Goal: Task Accomplishment & Management: Manage account settings

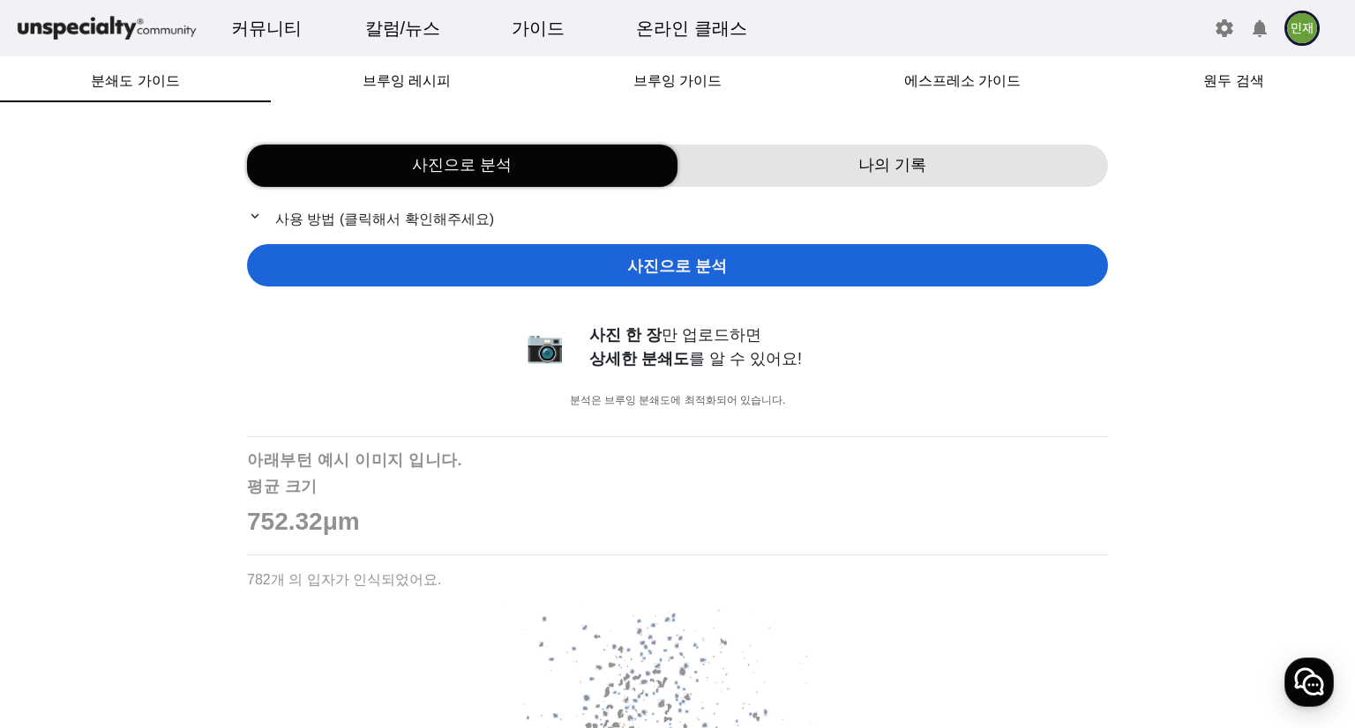
click at [877, 162] on span "나의 기록" at bounding box center [892, 165] width 68 height 24
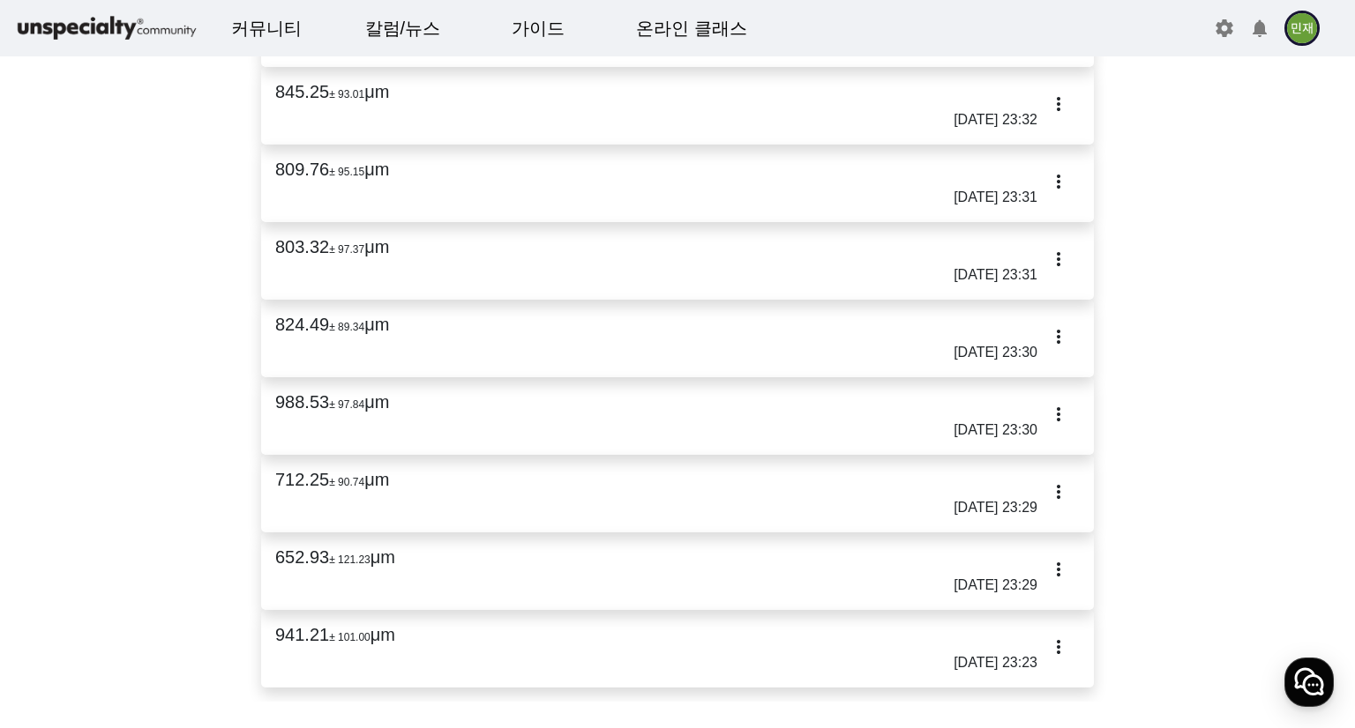
click at [1316, 23] on img at bounding box center [1301, 28] width 35 height 35
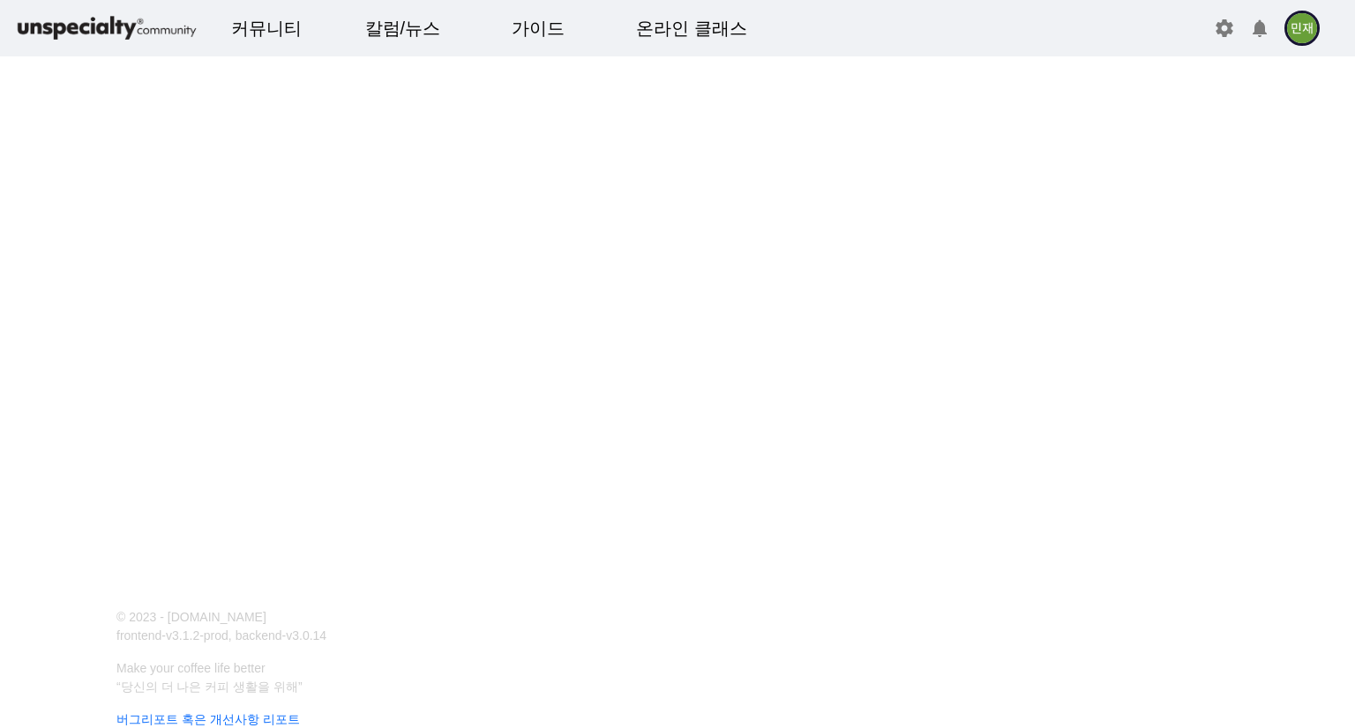
click at [1290, 50] on mat-toolbar "커뮤니티 ▼ 자유게시판 바리스타 게시판 로스터 게시판 머신 게시판 구인구직 칼럼/뉴스 ▼ 칼럼 주요 이벤트 옥션정보 자료실 가이드 ▼ 분쇄도 …" at bounding box center [677, 28] width 1355 height 56
click at [1182, 20] on mat-toolbar "커뮤니티 ▼ 자유게시판 바리스타 게시판 로스터 게시판 머신 게시판 구인구직 칼럼/뉴스 ▼ 칼럼 주요 이벤트 옥션정보 자료실 가이드 ▼ 분쇄도 …" at bounding box center [677, 28] width 1355 height 56
click at [1208, 29] on mat-toolbar "커뮤니티 ▼ 자유게시판 바리스타 게시판 로스터 게시판 머신 게시판 구인구직 칼럼/뉴스 ▼ 칼럼 주요 이벤트 옥션정보 자료실 가이드 ▼ 분쇄도 …" at bounding box center [677, 28] width 1355 height 56
click at [1222, 36] on mat-icon "settings" at bounding box center [1223, 28] width 21 height 21
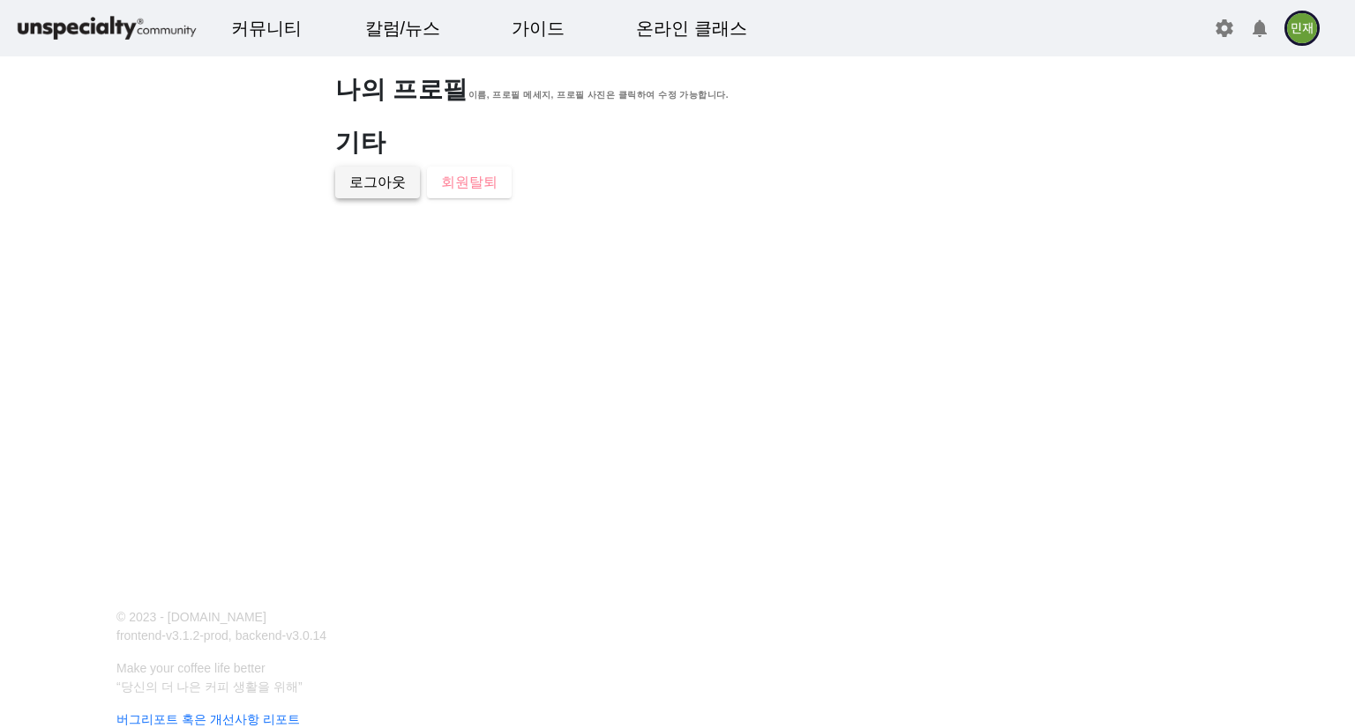
click at [370, 181] on span "로그아웃" at bounding box center [377, 182] width 56 height 21
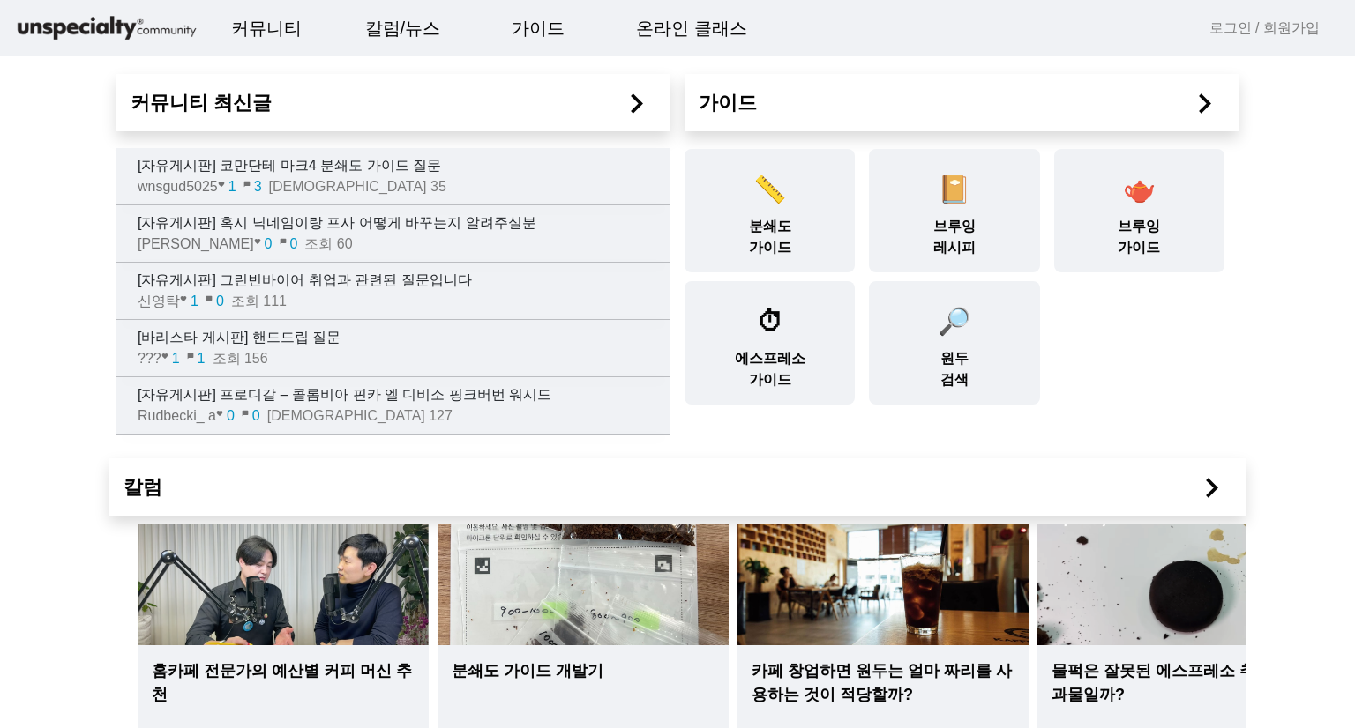
click at [1229, 40] on mat-toolbar "커뮤니티 ▼ 자유게시판 바리스타 게시판 로스터 게시판 머신 게시판 구인구직 칼럼/뉴스 ▼ 칼럼 주요 이벤트 옥션정보 자료실 가이드 ▼ 분쇄도 …" at bounding box center [677, 28] width 1355 height 56
click at [1238, 24] on link "로그인 / 회원가입" at bounding box center [1264, 28] width 110 height 21
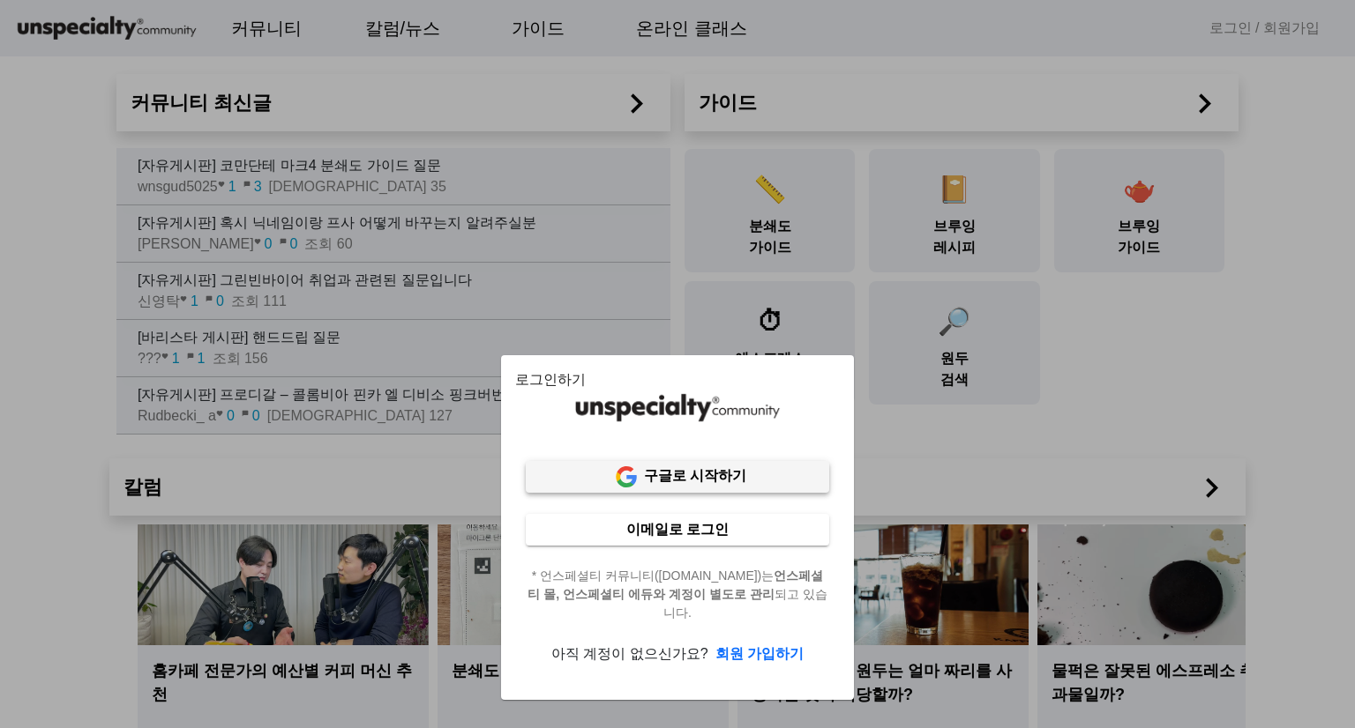
click at [650, 470] on b "구글로 시작하기" at bounding box center [695, 475] width 102 height 15
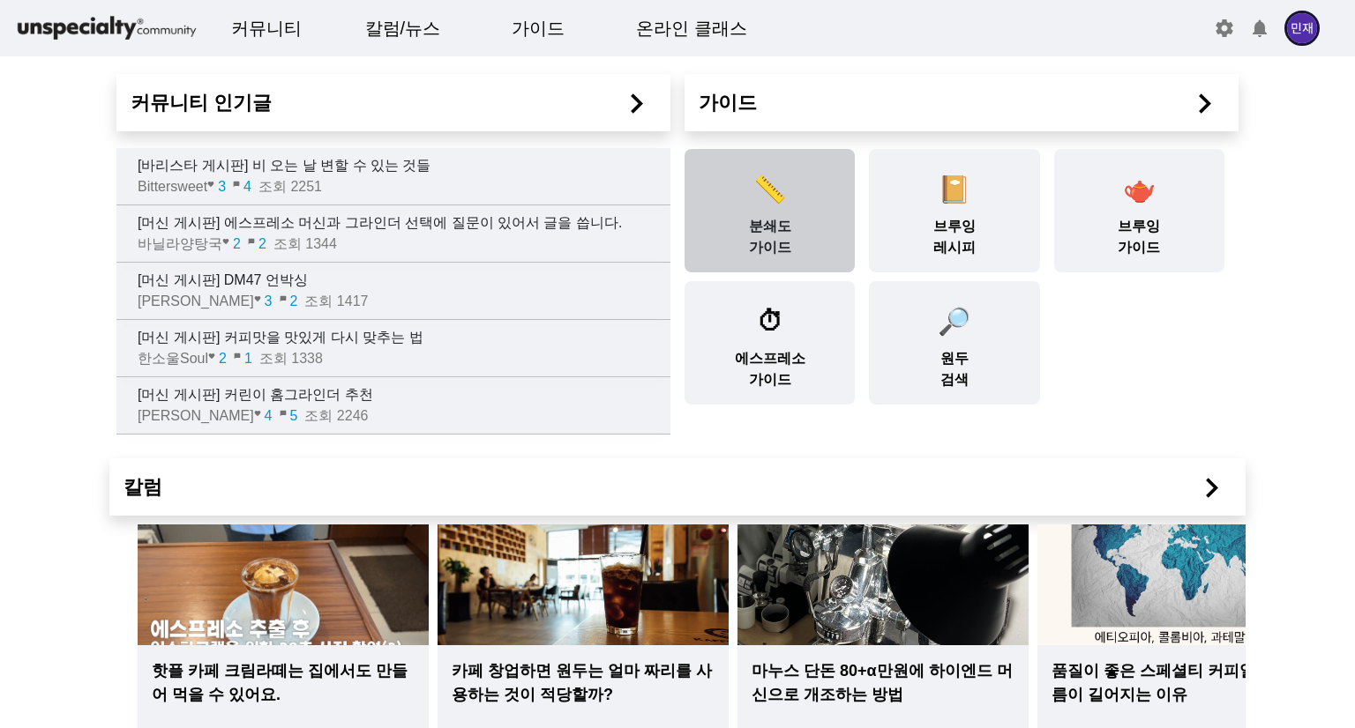
click at [810, 224] on div "📏 분쇄도 가이드" at bounding box center [769, 210] width 170 height 123
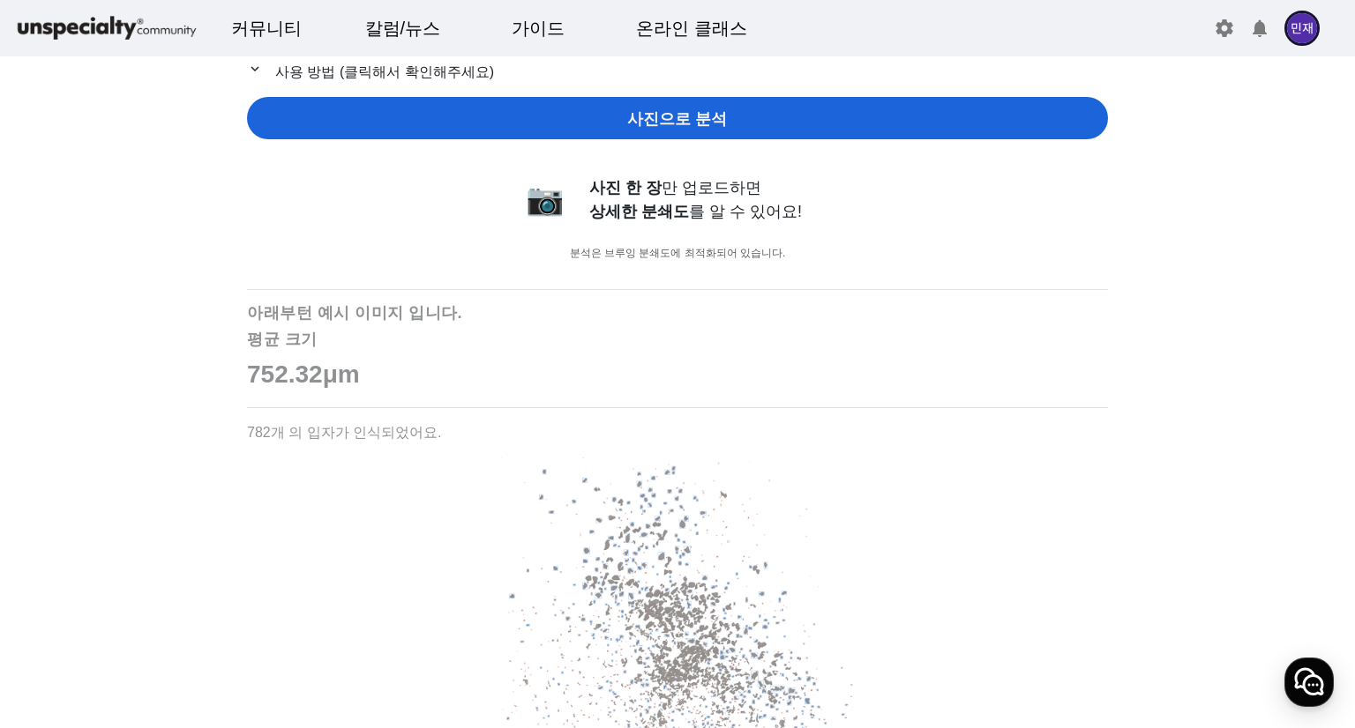
scroll to position [88, 0]
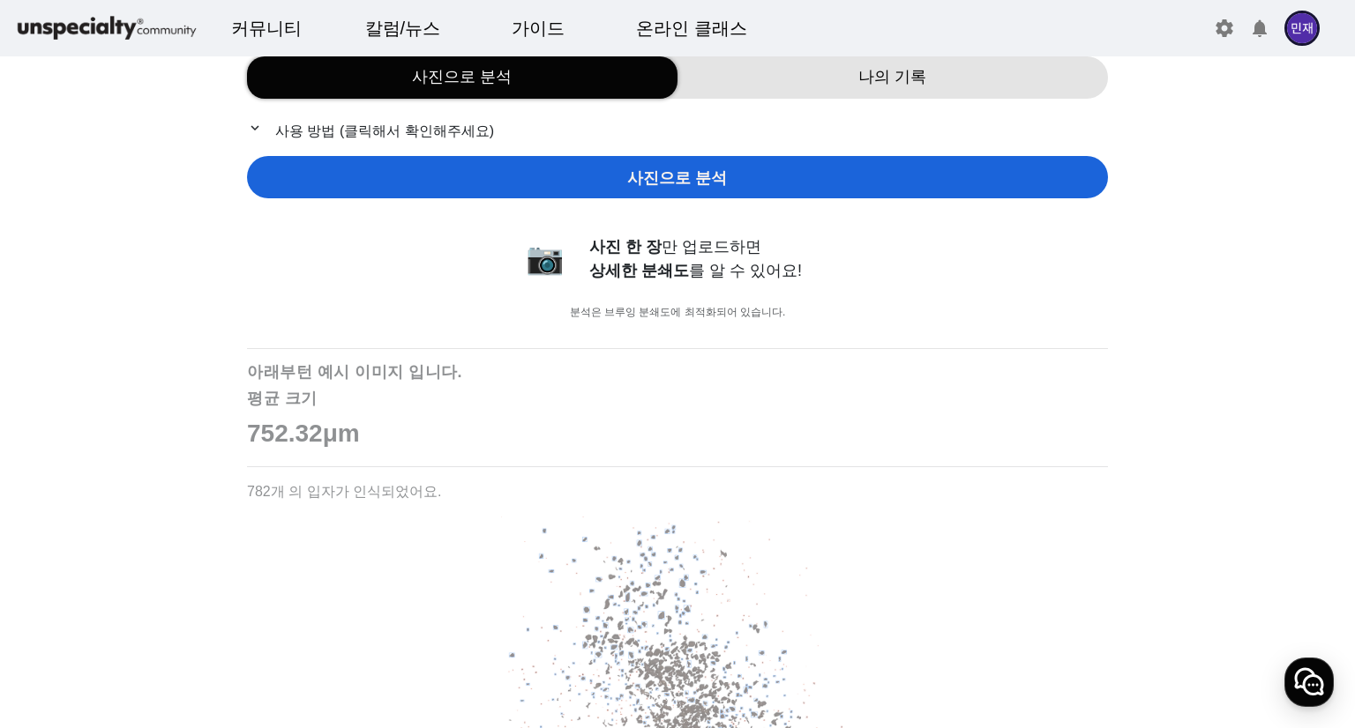
click at [862, 87] on span "나의 기록" at bounding box center [892, 77] width 68 height 24
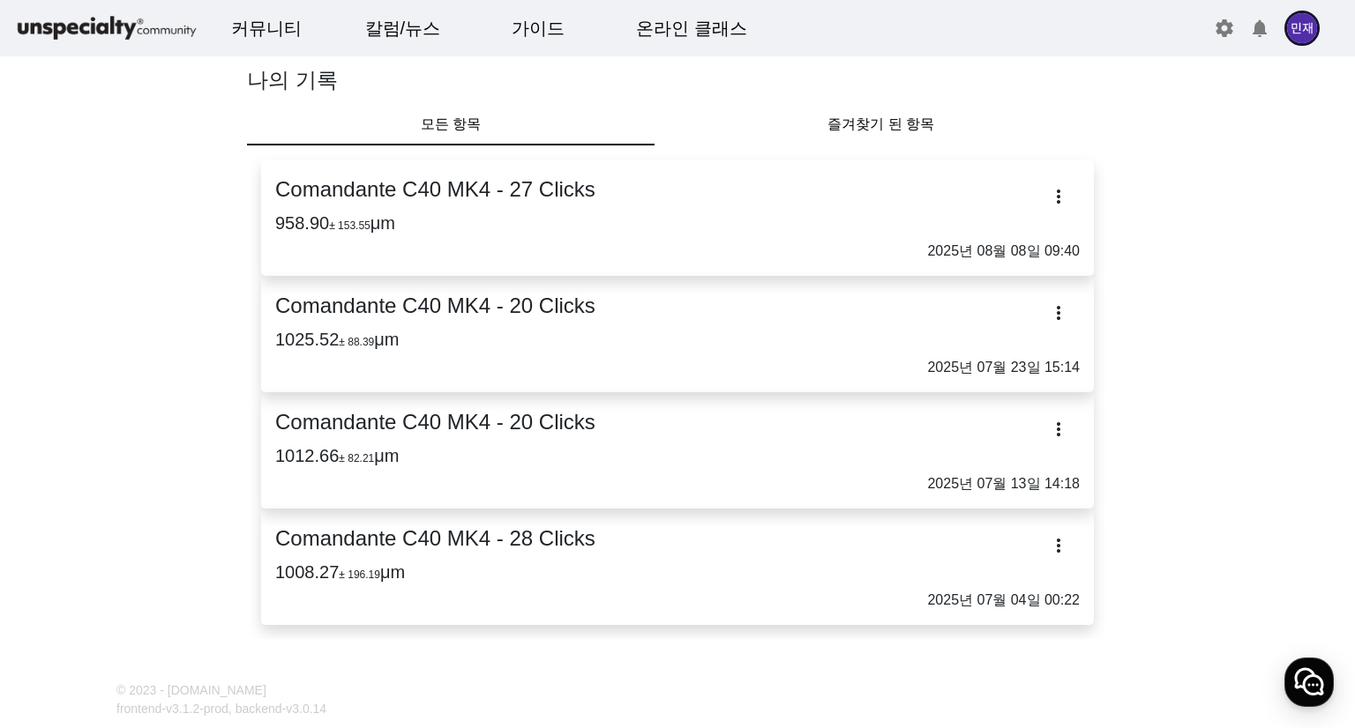
scroll to position [128, 0]
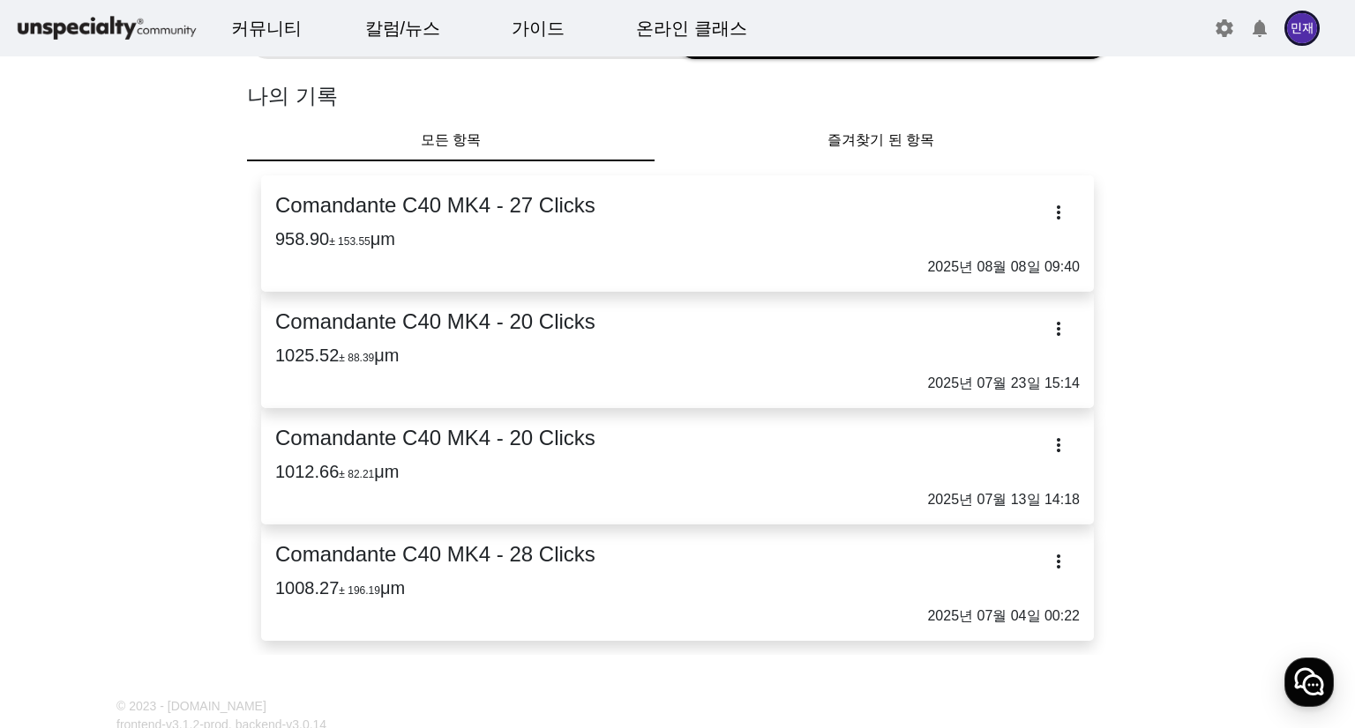
click at [578, 592] on h3 "1008.27 ± 196.19 μm" at bounding box center [677, 588] width 804 height 21
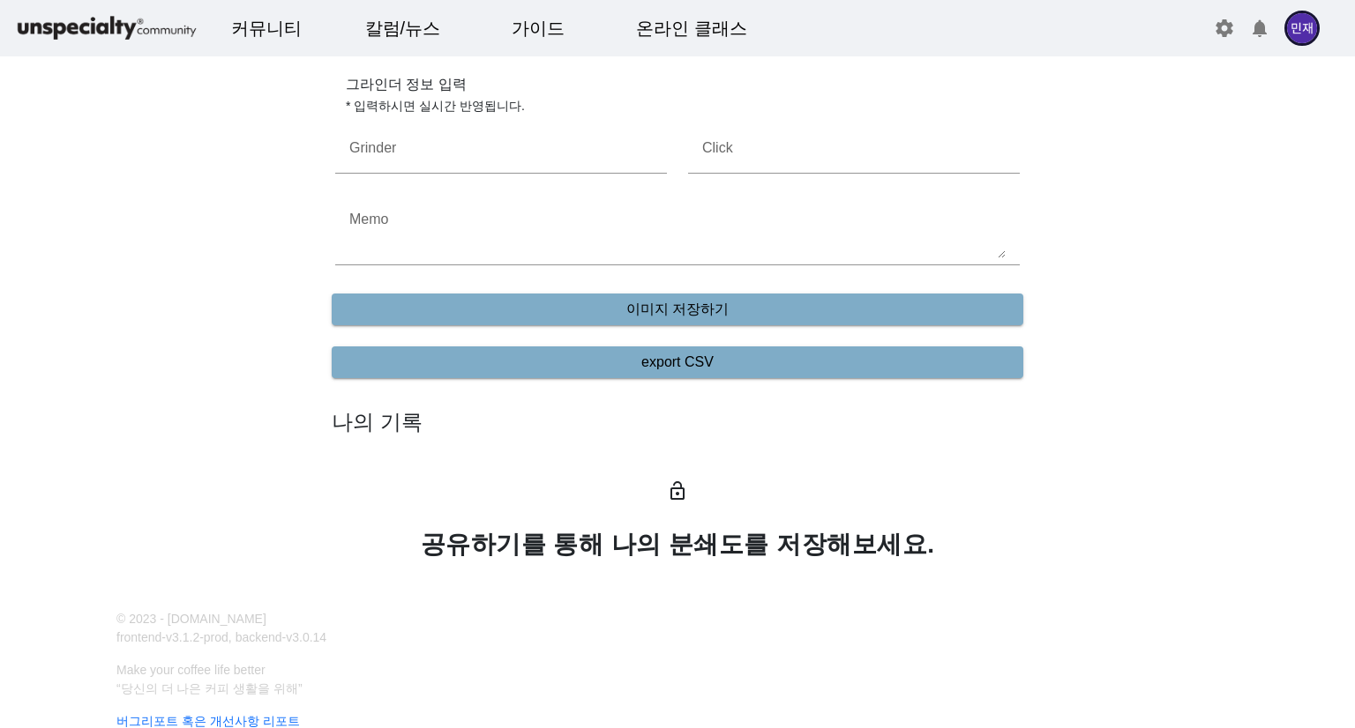
type input "**********"
type input "**"
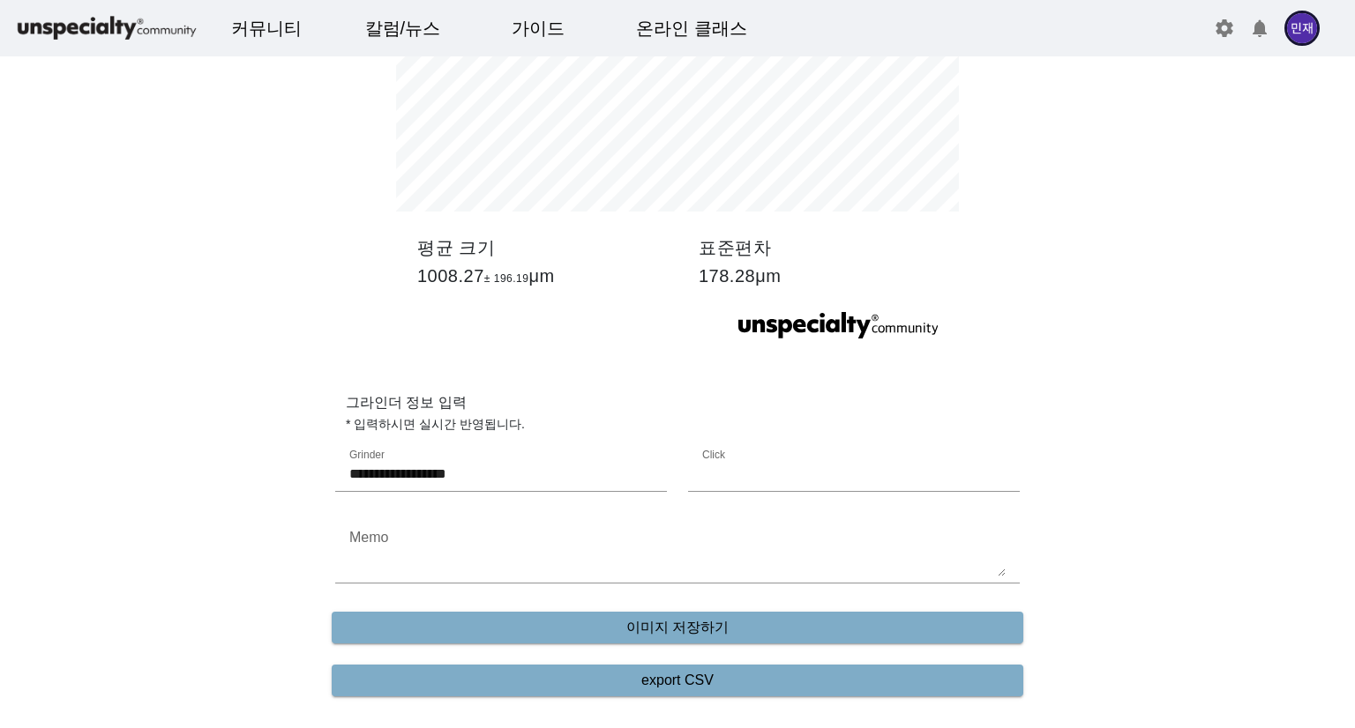
scroll to position [353, 0]
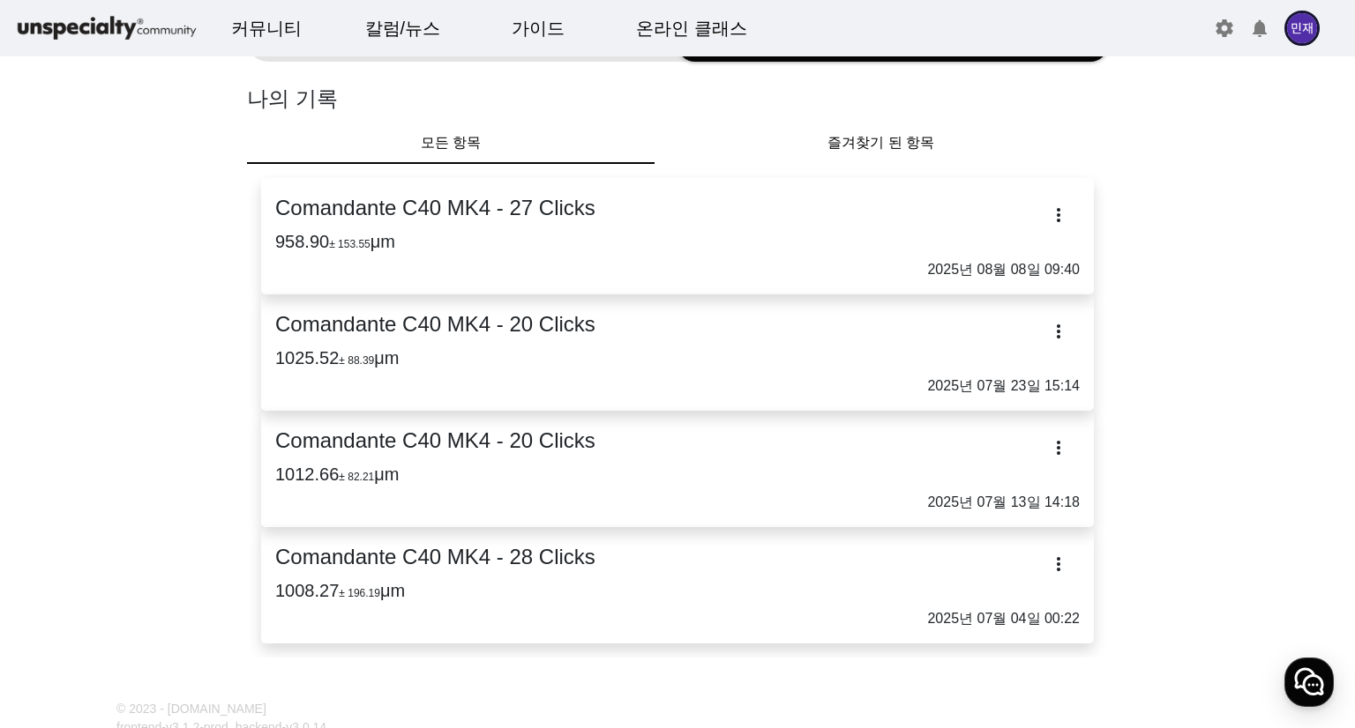
scroll to position [265, 0]
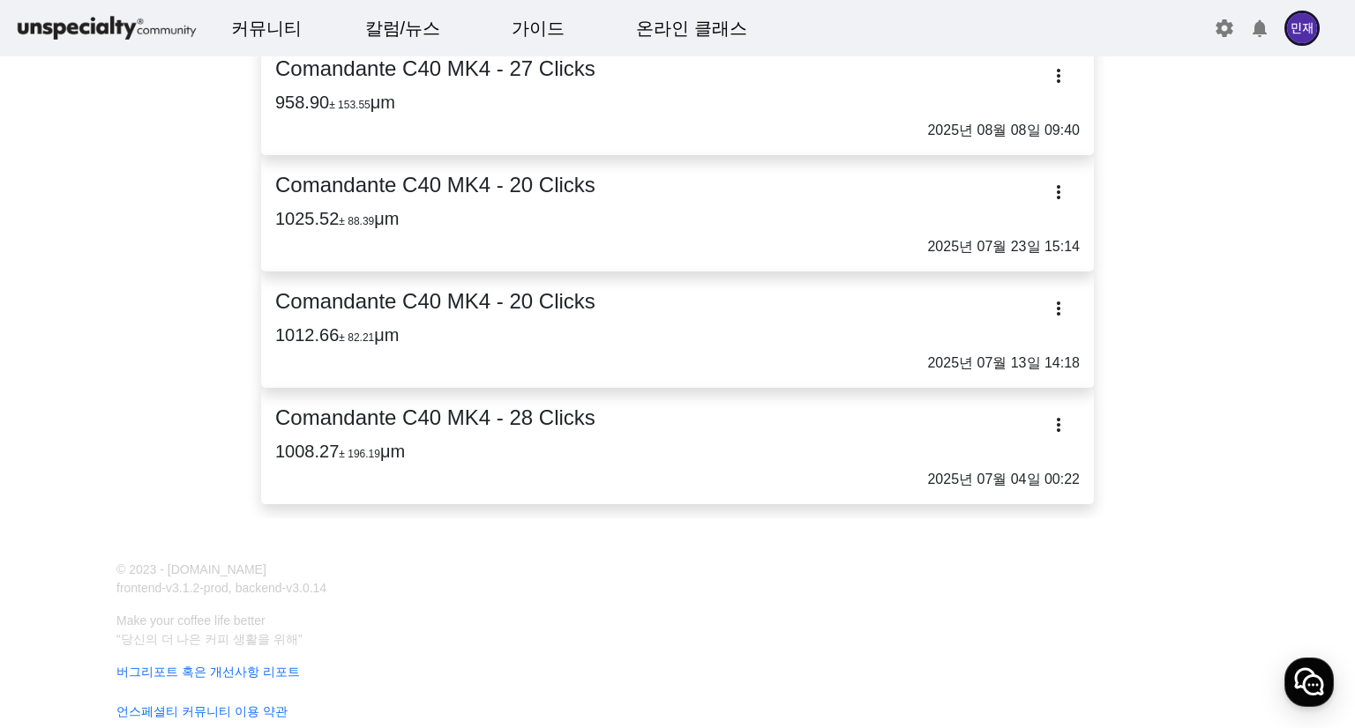
click at [420, 359] on p "2025년 07월 13일 14:18" at bounding box center [677, 363] width 804 height 21
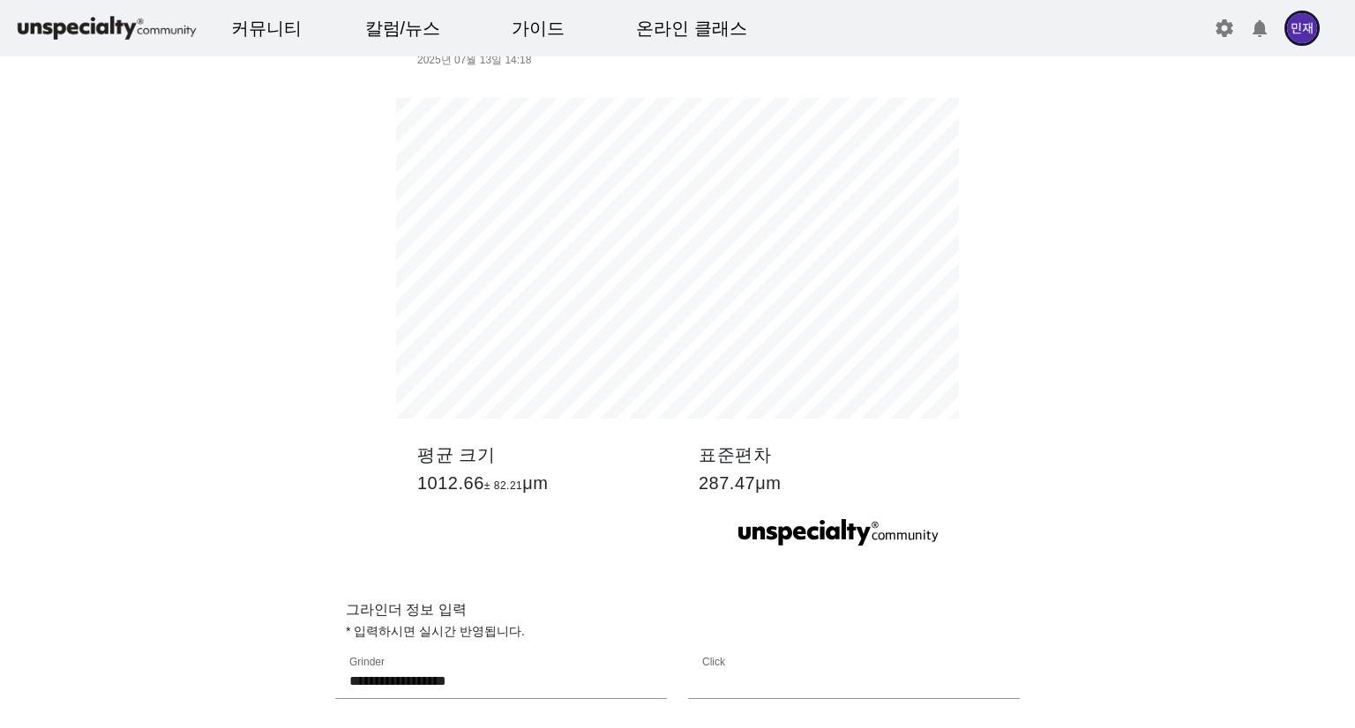
scroll to position [176, 0]
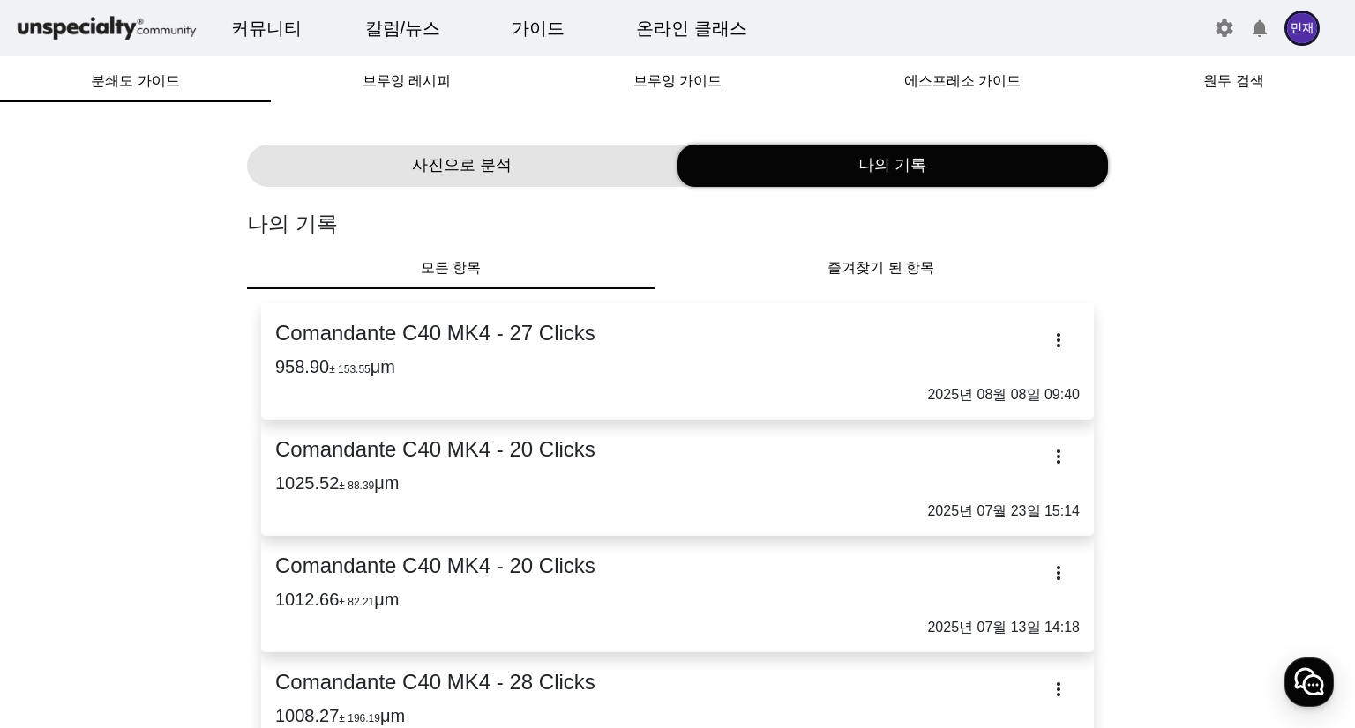
click at [1302, 33] on img at bounding box center [1301, 28] width 35 height 35
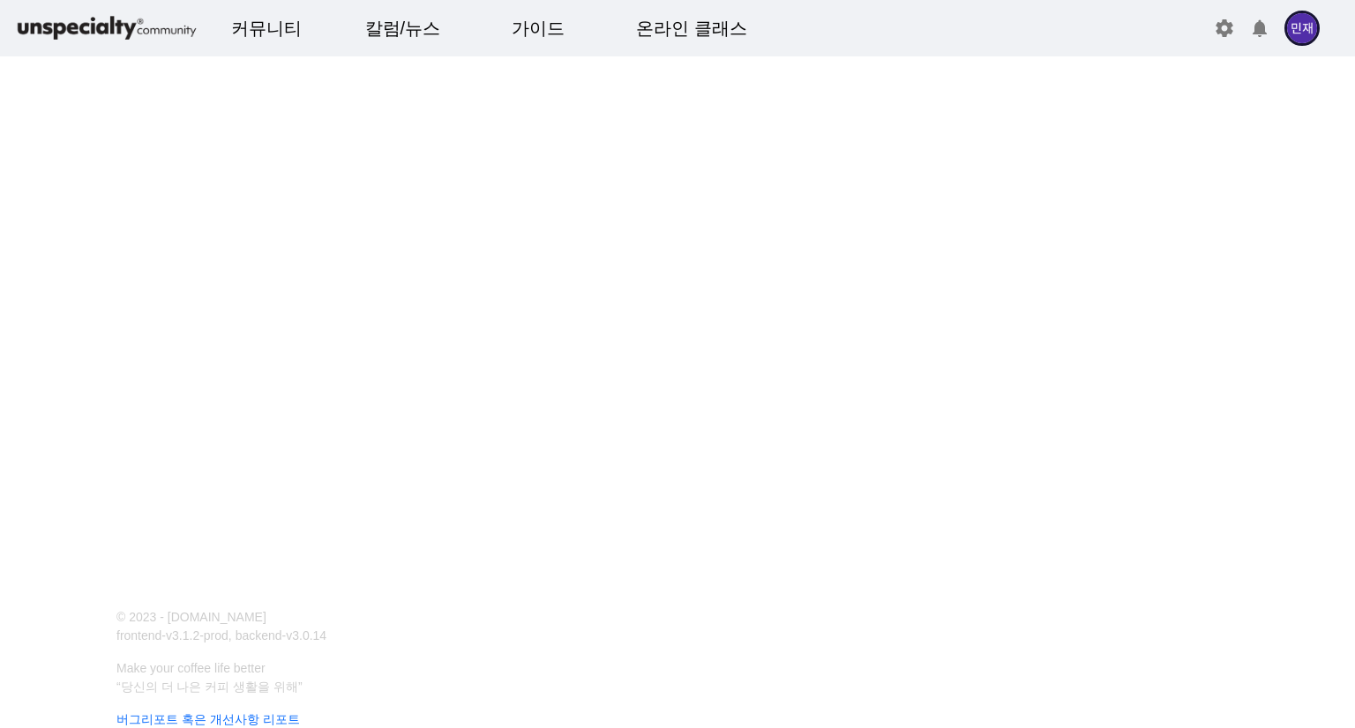
click at [1213, 22] on mat-icon "settings" at bounding box center [1223, 28] width 21 height 21
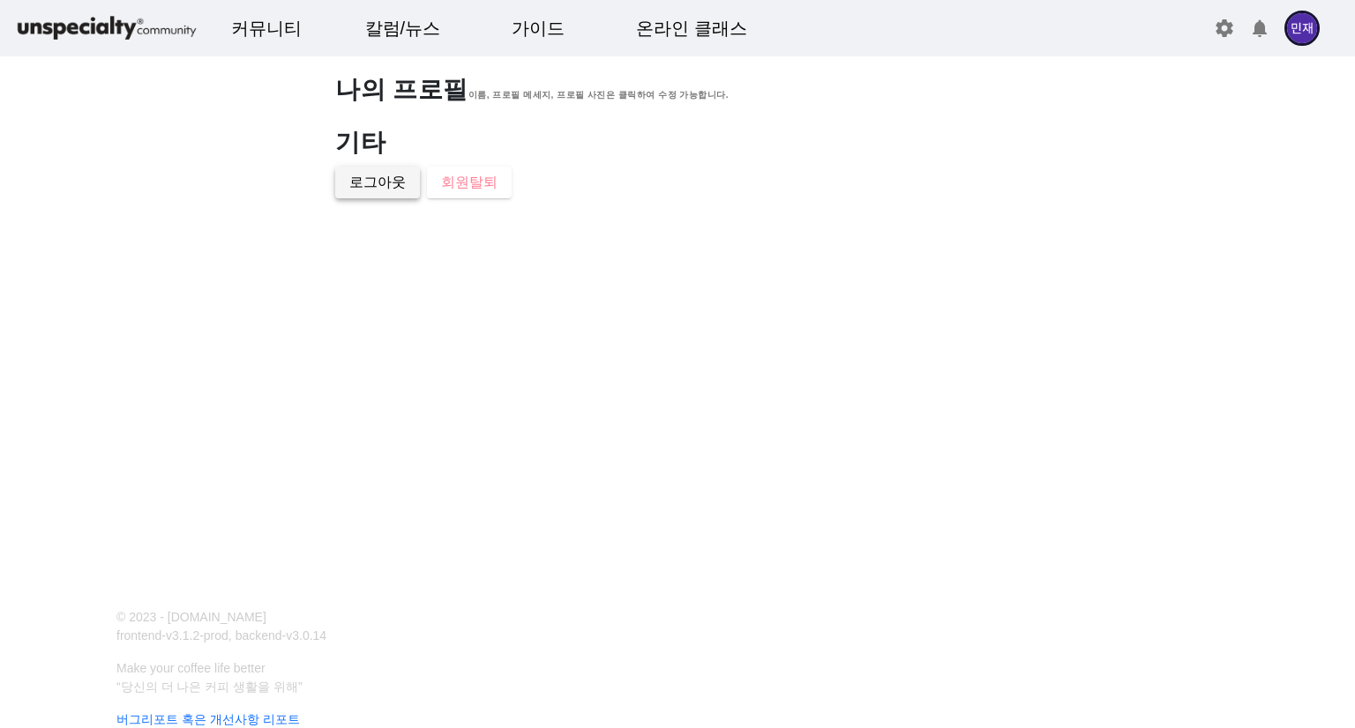
click at [385, 179] on span "로그아웃" at bounding box center [377, 182] width 56 height 21
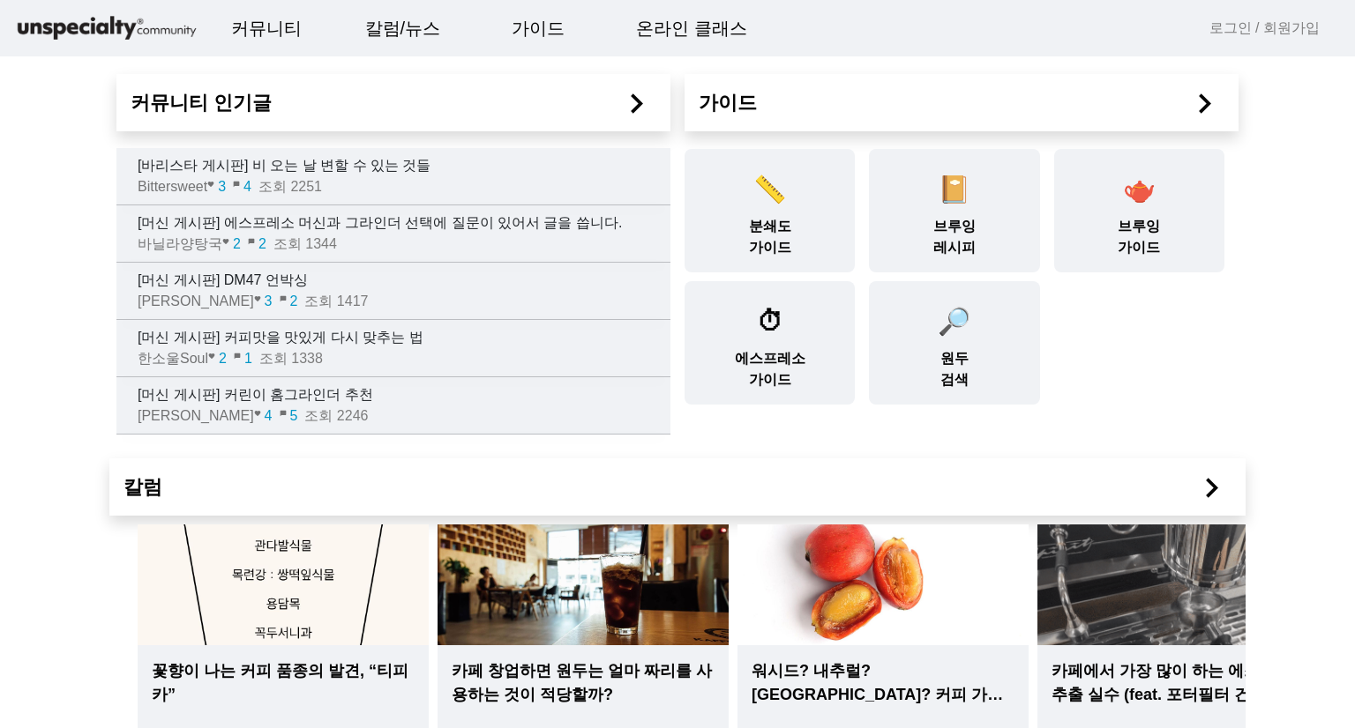
click at [1231, 36] on link "로그인 / 회원가입" at bounding box center [1264, 28] width 110 height 21
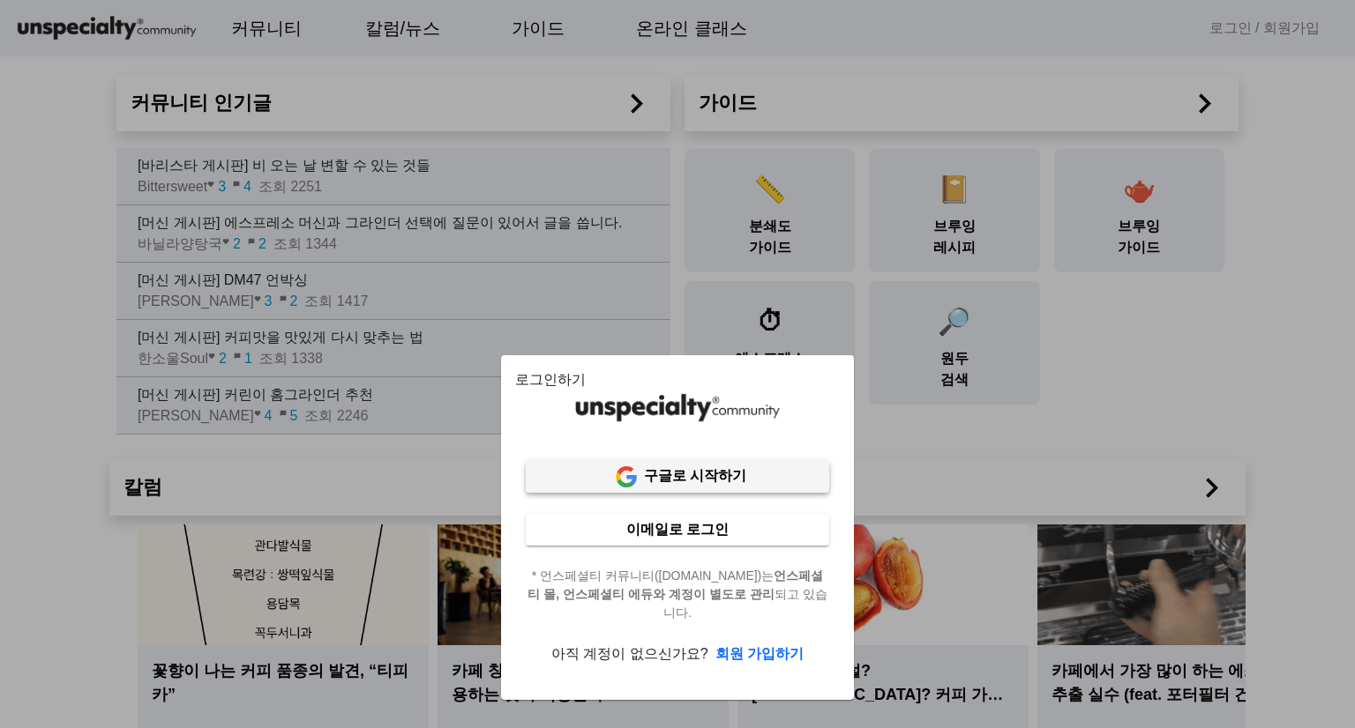
click at [653, 483] on b "구글로 시작하기" at bounding box center [695, 475] width 102 height 15
